Goal: Task Accomplishment & Management: Complete application form

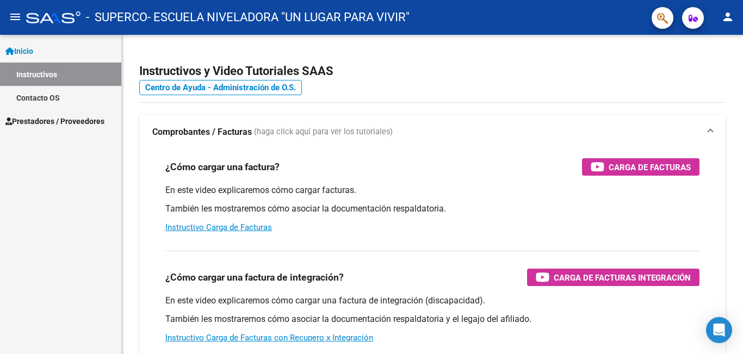
click at [70, 125] on span "Prestadores / Proveedores" at bounding box center [54, 121] width 99 height 12
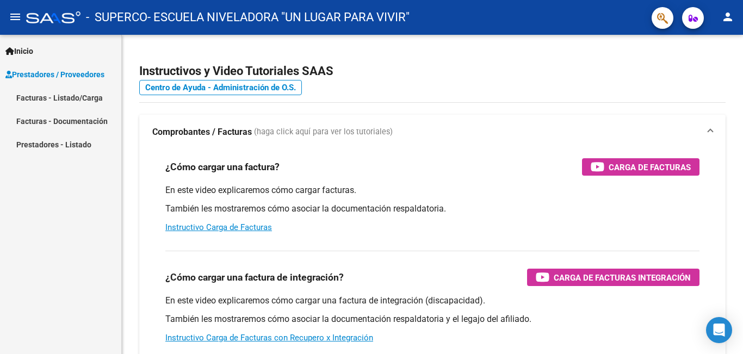
click at [61, 100] on link "Facturas - Listado/Carga" at bounding box center [60, 97] width 121 height 23
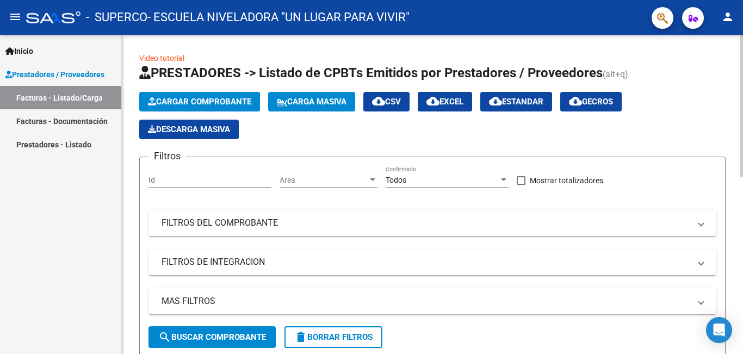
click at [193, 101] on span "Cargar Comprobante" at bounding box center [199, 102] width 103 height 10
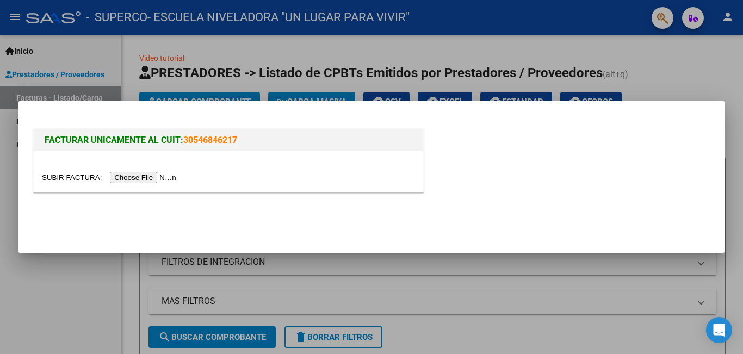
click at [152, 176] on input "file" at bounding box center [111, 177] width 138 height 11
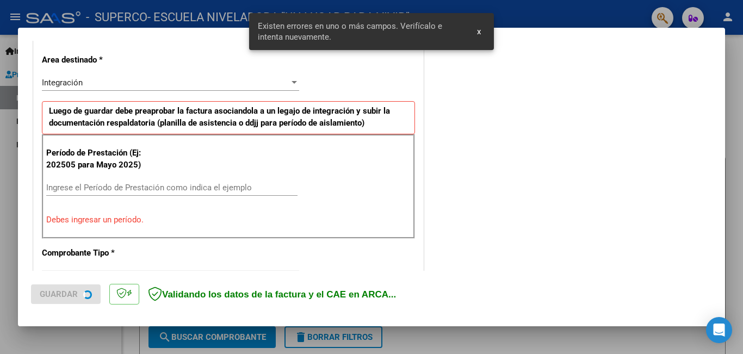
scroll to position [264, 0]
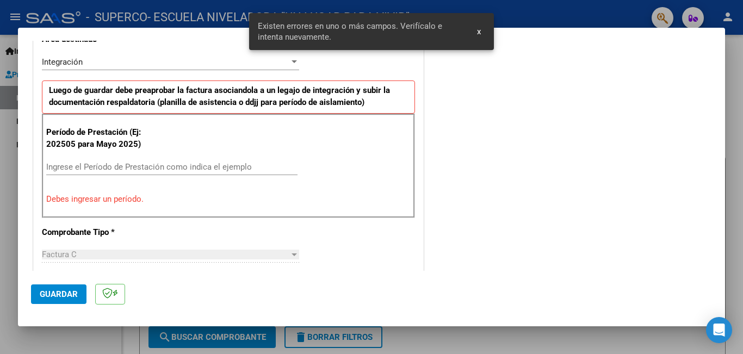
click at [111, 152] on div "Período de Prestación (Ej: 202505 para Mayo 2025) Ingrese el Período de Prestac…" at bounding box center [228, 166] width 373 height 104
click at [107, 160] on div "Ingrese el Período de Prestación como indica el ejemplo" at bounding box center [171, 167] width 251 height 16
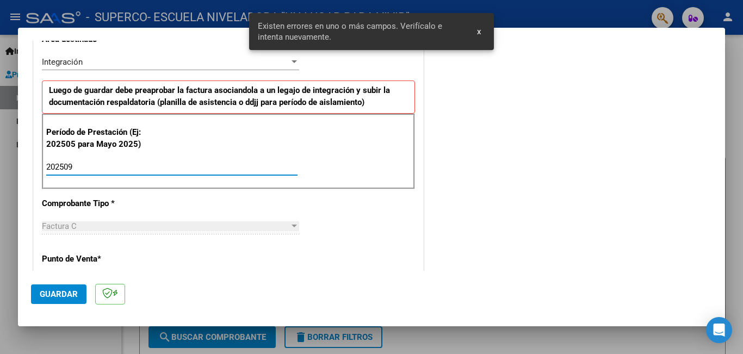
type input "202509"
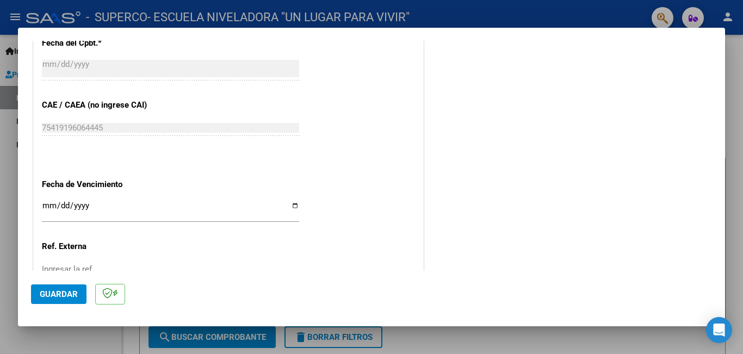
scroll to position [699, 0]
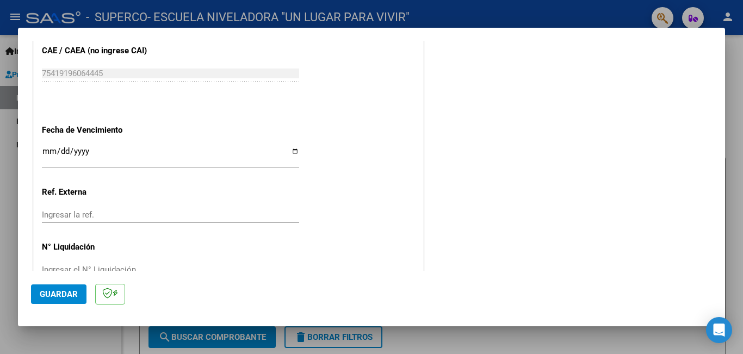
click at [292, 151] on input "Ingresar la fecha" at bounding box center [170, 155] width 257 height 17
type input "[DATE]"
click at [47, 299] on span "Guardar" at bounding box center [59, 294] width 38 height 10
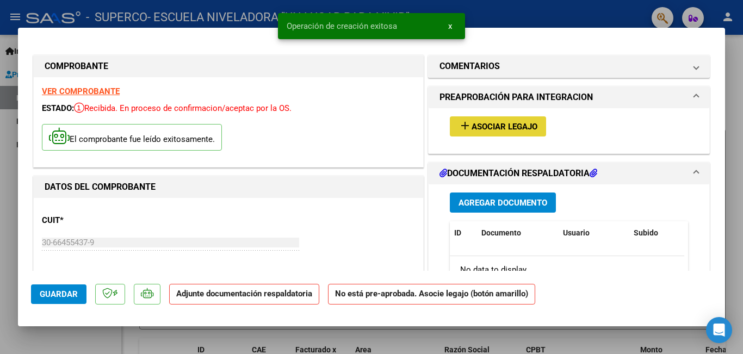
click at [466, 127] on mat-icon "add" at bounding box center [465, 125] width 13 height 13
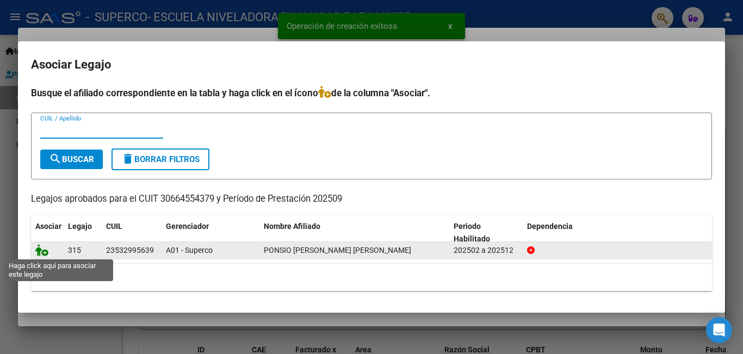
click at [45, 252] on icon at bounding box center [41, 250] width 13 height 12
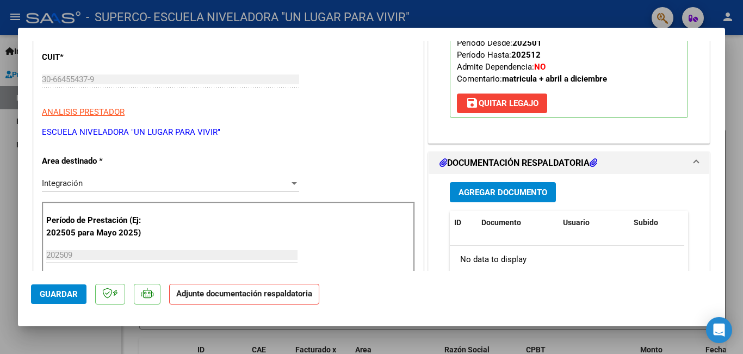
scroll to position [218, 0]
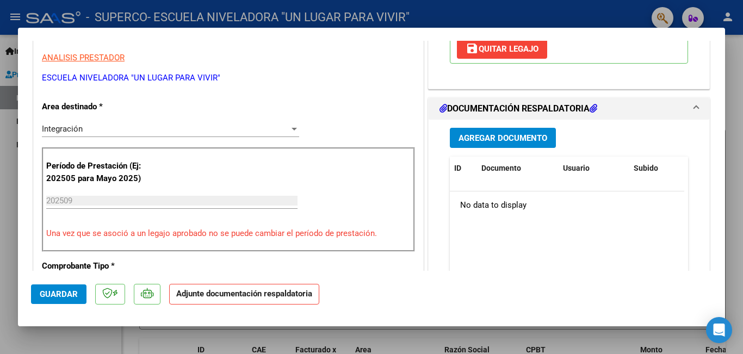
click at [512, 133] on span "Agregar Documento" at bounding box center [503, 138] width 89 height 10
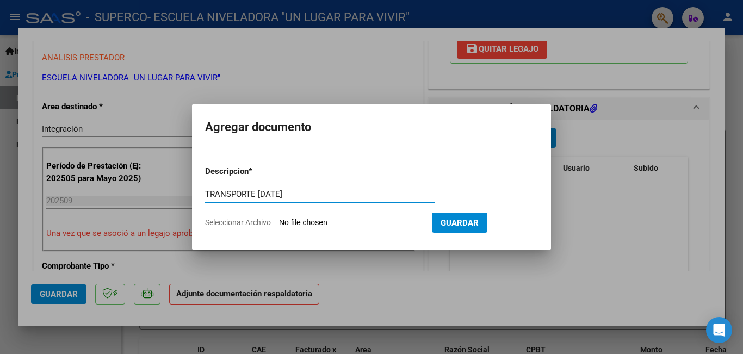
type input "TRANSPORTE [DATE]"
click at [305, 219] on input "Seleccionar Archivo" at bounding box center [351, 223] width 144 height 10
type input "C:\fakepath\48.pdf"
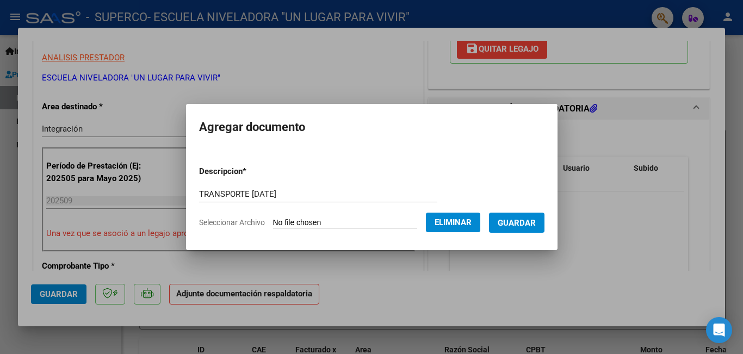
click at [519, 222] on span "Guardar" at bounding box center [517, 223] width 38 height 10
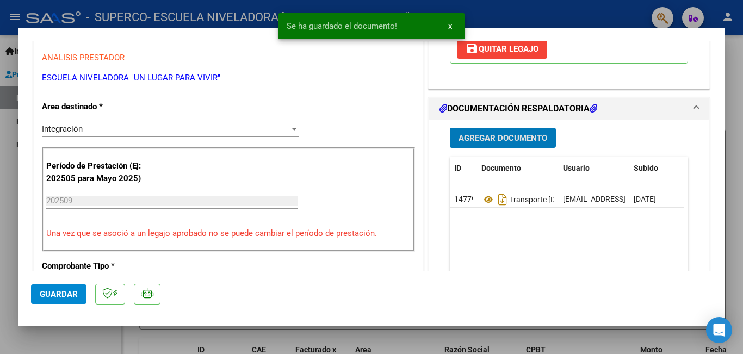
scroll to position [326, 0]
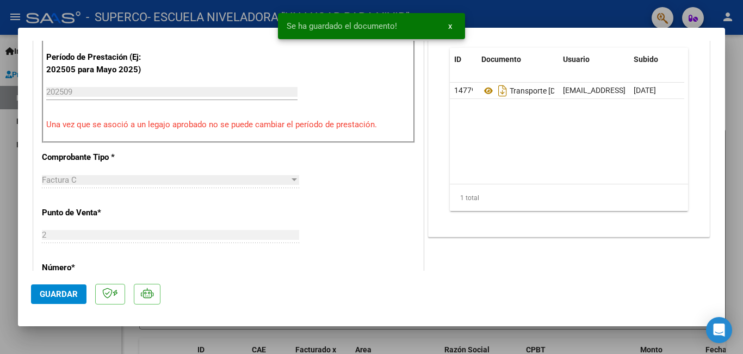
click at [76, 294] on span "Guardar" at bounding box center [59, 294] width 38 height 10
click at [126, 333] on div at bounding box center [371, 177] width 743 height 354
type input "$ 0,00"
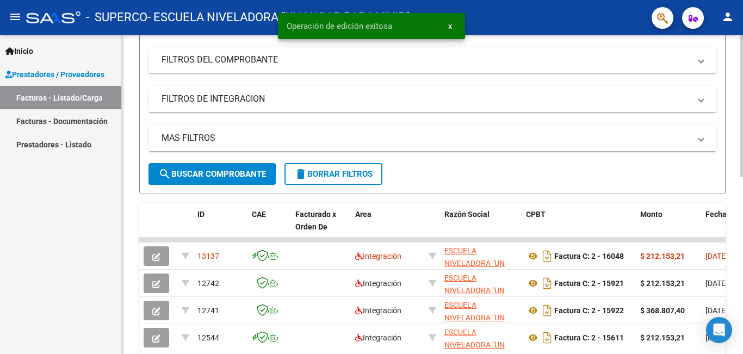
scroll to position [0, 0]
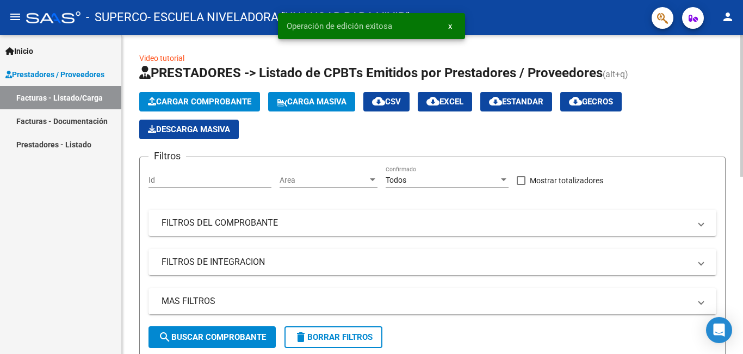
click at [185, 102] on span "Cargar Comprobante" at bounding box center [199, 102] width 103 height 10
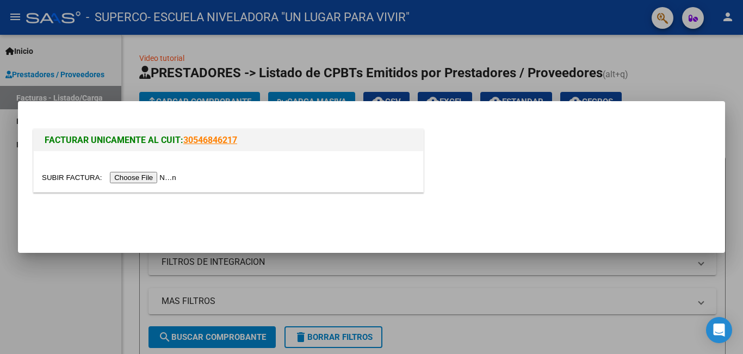
click at [153, 177] on input "file" at bounding box center [111, 177] width 138 height 11
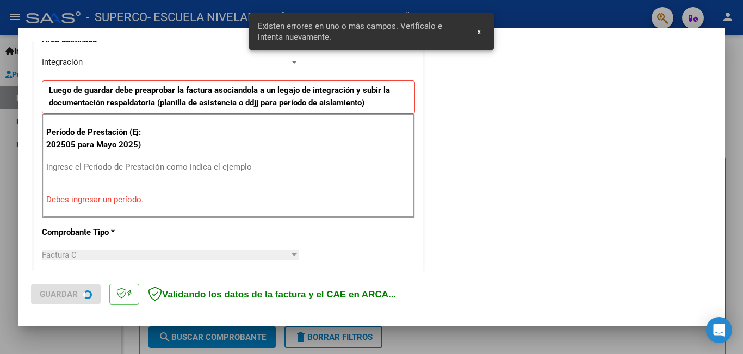
scroll to position [264, 0]
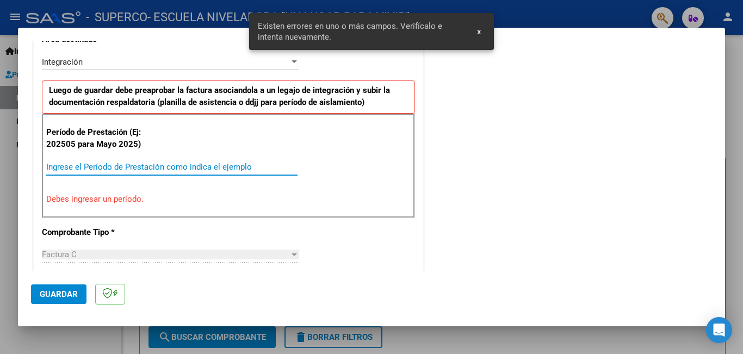
click at [112, 165] on input "Ingrese el Período de Prestación como indica el ejemplo" at bounding box center [171, 167] width 251 height 10
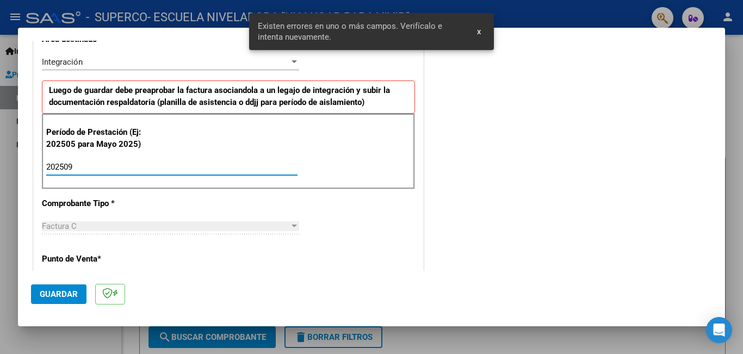
type input "202509"
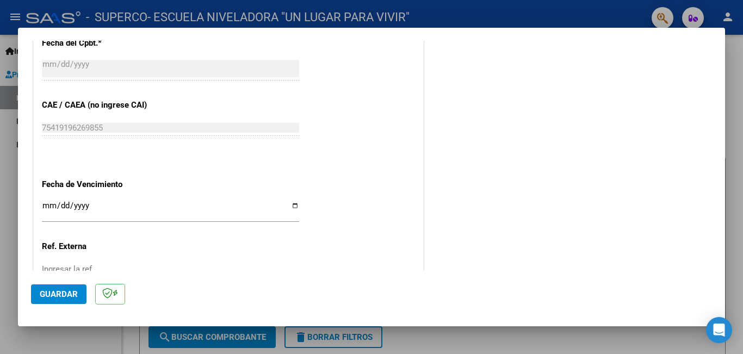
scroll to position [699, 0]
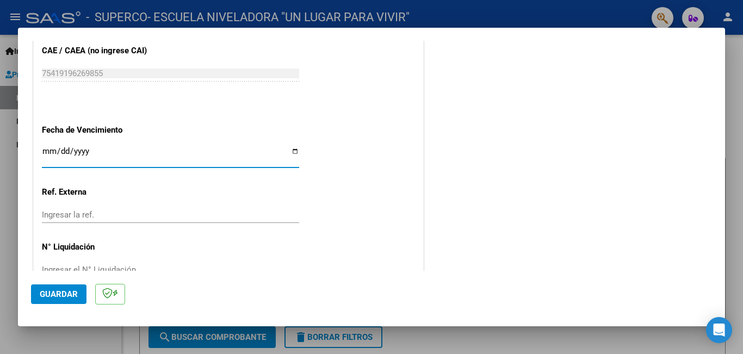
click at [292, 154] on input "Ingresar la fecha" at bounding box center [170, 155] width 257 height 17
type input "[DATE]"
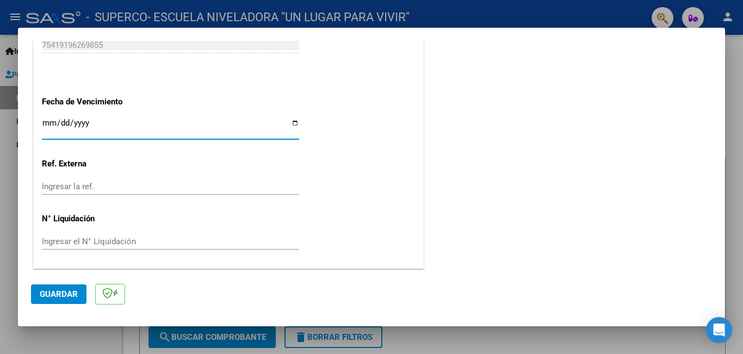
click at [48, 290] on span "Guardar" at bounding box center [59, 294] width 38 height 10
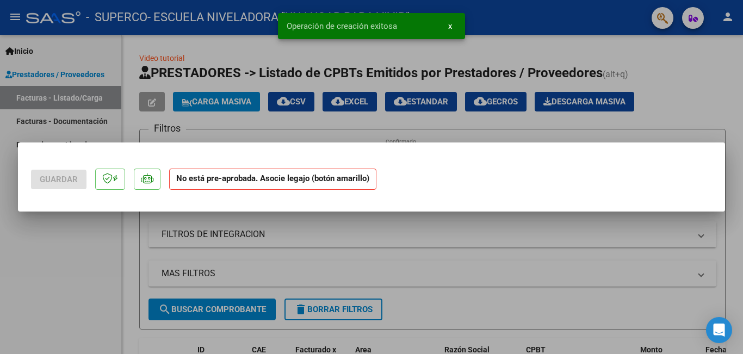
scroll to position [0, 0]
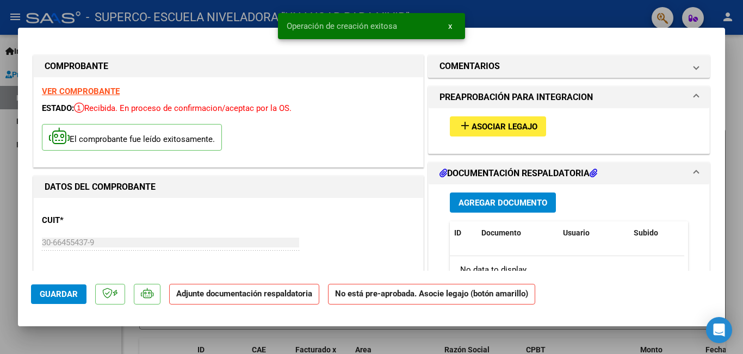
click at [459, 126] on mat-icon "add" at bounding box center [465, 125] width 13 height 13
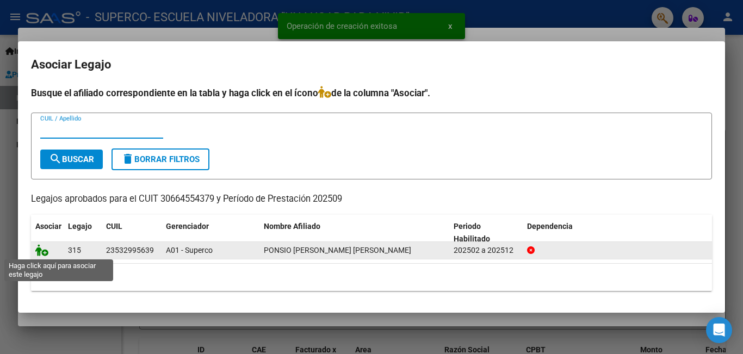
click at [39, 250] on icon at bounding box center [41, 250] width 13 height 12
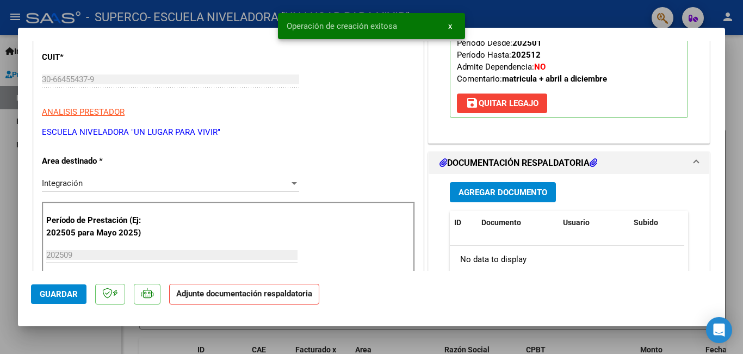
scroll to position [272, 0]
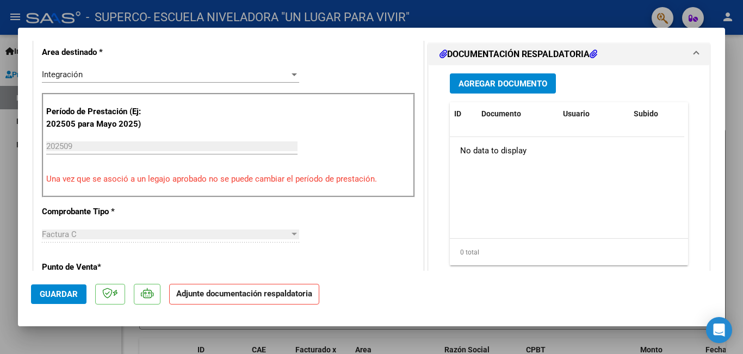
click at [487, 79] on span "Agregar Documento" at bounding box center [503, 84] width 89 height 10
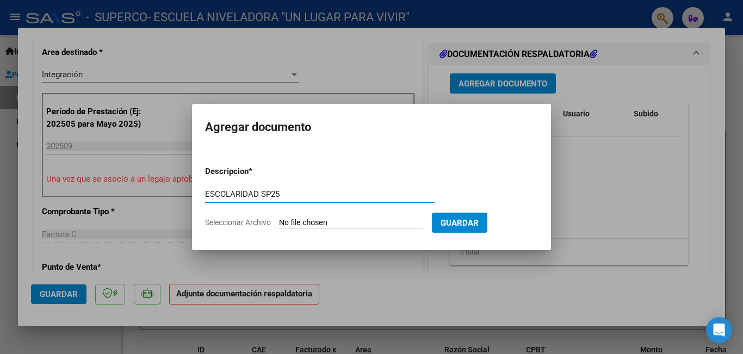
click at [266, 195] on input "ESCOLARIDAD SP25" at bounding box center [320, 194] width 230 height 10
type input "ESCOLARIDAD [DATE]"
click at [317, 225] on input "Seleccionar Archivo" at bounding box center [351, 223] width 144 height 10
type input "C:\fakepath\49.pdf"
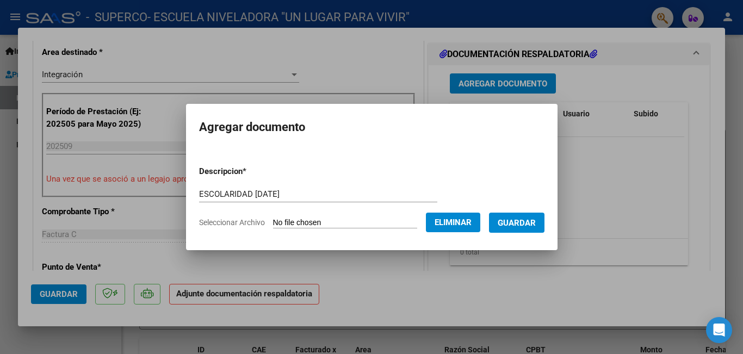
click at [528, 226] on span "Guardar" at bounding box center [517, 223] width 38 height 10
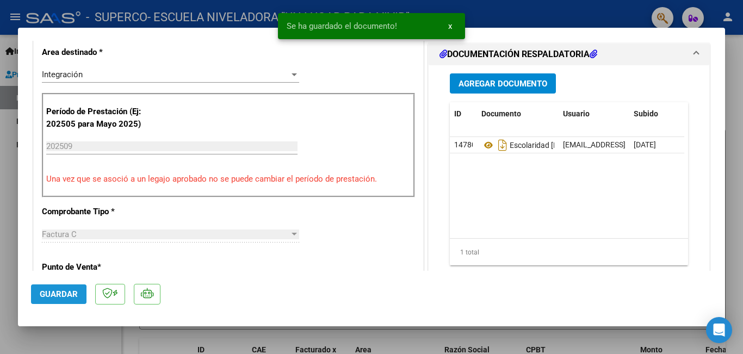
click at [42, 295] on span "Guardar" at bounding box center [59, 294] width 38 height 10
click at [62, 333] on div at bounding box center [371, 177] width 743 height 354
type input "$ 0,00"
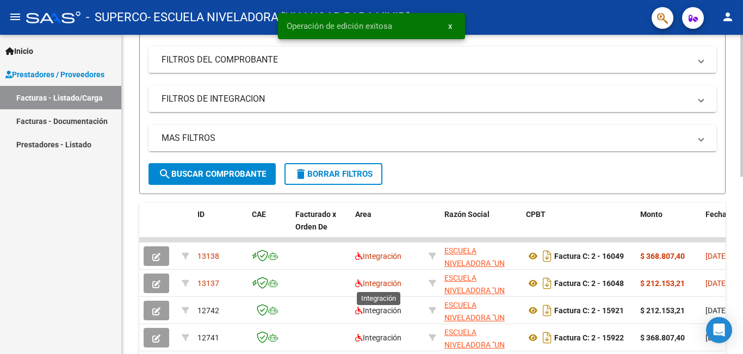
scroll to position [0, 0]
